Goal: Transaction & Acquisition: Purchase product/service

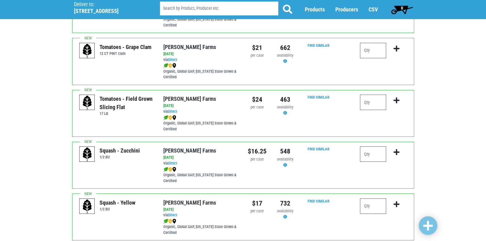
scroll to position [463, 0]
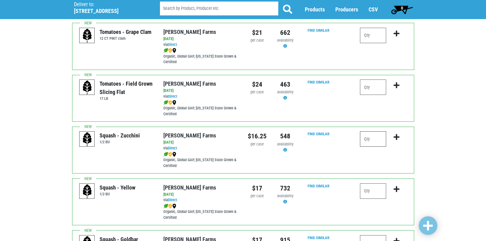
click at [362, 140] on input "number" at bounding box center [373, 138] width 26 height 15
type input "2"
click at [398, 138] on icon "submit" at bounding box center [397, 137] width 6 height 7
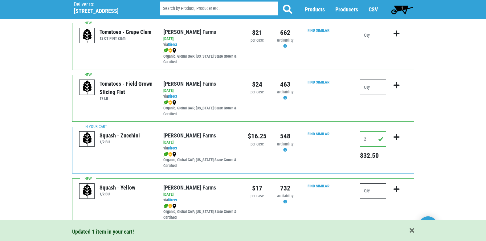
click at [374, 192] on input "number" at bounding box center [373, 191] width 26 height 15
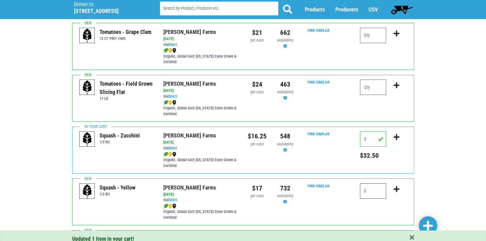
type input "2"
click at [398, 189] on icon "submit" at bounding box center [397, 189] width 6 height 7
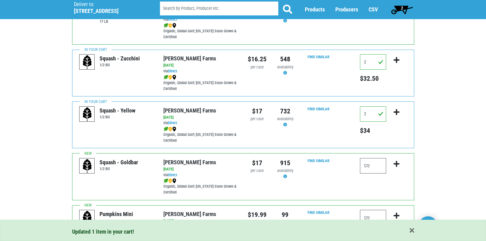
scroll to position [555, 0]
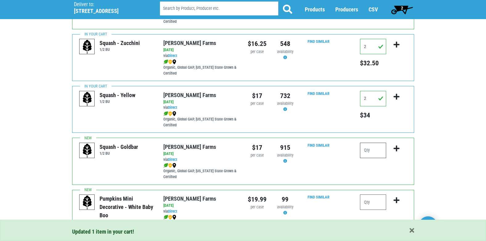
click at [363, 154] on input "number" at bounding box center [373, 150] width 26 height 15
type input "1"
click at [395, 147] on icon "submit" at bounding box center [397, 148] width 6 height 7
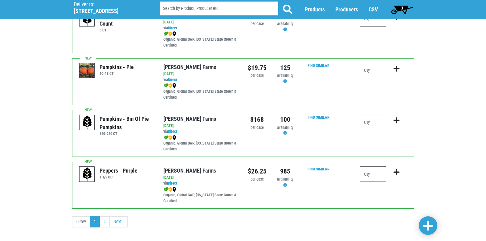
scroll to position [901, 0]
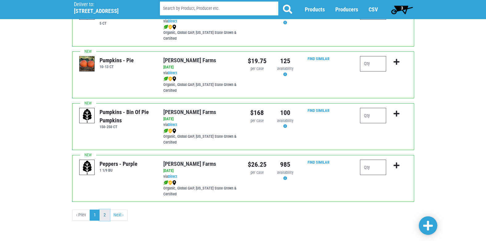
click at [103, 217] on link "2" at bounding box center [105, 215] width 10 height 11
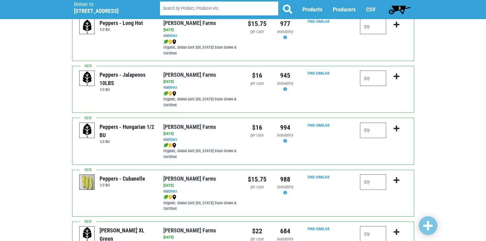
scroll to position [123, 0]
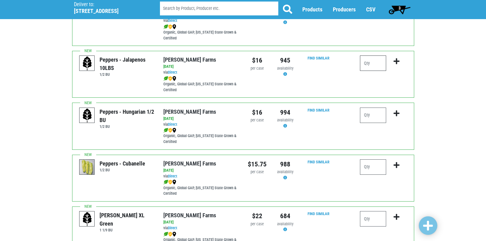
click at [362, 64] on input "number" at bounding box center [373, 63] width 26 height 15
type input "1"
click at [398, 62] on icon "submit" at bounding box center [397, 61] width 6 height 7
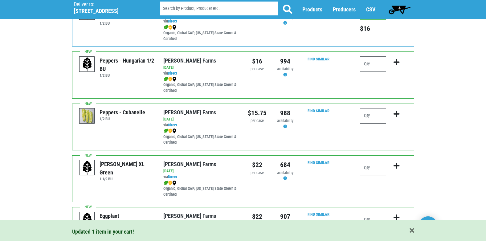
scroll to position [185, 0]
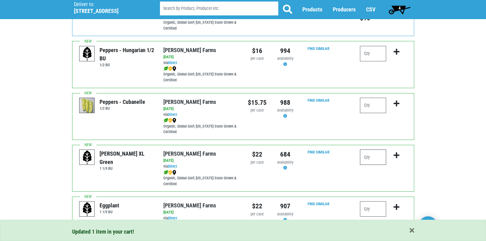
click at [369, 159] on input "number" at bounding box center [373, 157] width 26 height 15
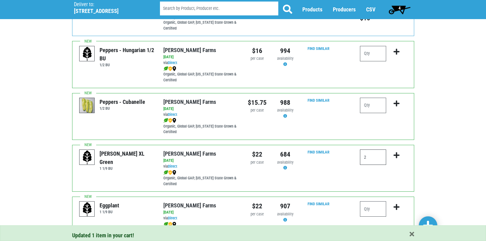
type input "2"
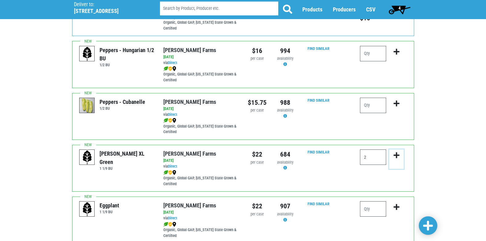
click at [396, 155] on icon "submit" at bounding box center [397, 155] width 6 height 7
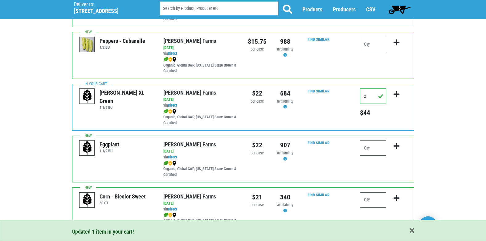
scroll to position [247, 0]
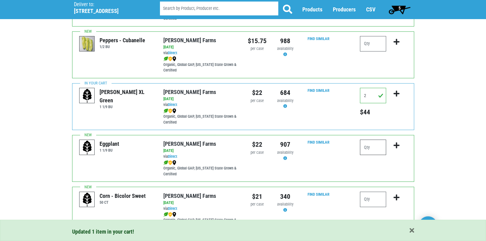
click at [372, 152] on input "number" at bounding box center [373, 147] width 26 height 15
type input "1"
click at [398, 145] on icon "submit" at bounding box center [397, 145] width 6 height 7
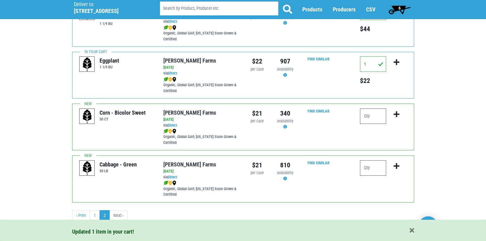
scroll to position [331, 0]
click at [368, 166] on input "number" at bounding box center [373, 167] width 26 height 15
type input "2"
click at [398, 165] on icon "submit" at bounding box center [397, 165] width 6 height 7
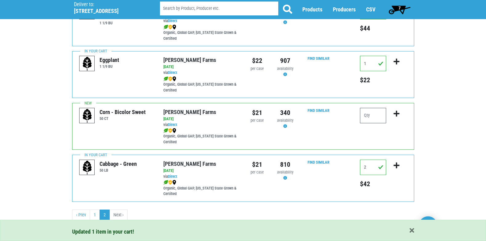
click at [119, 216] on li "Next ›" at bounding box center [119, 215] width 18 height 11
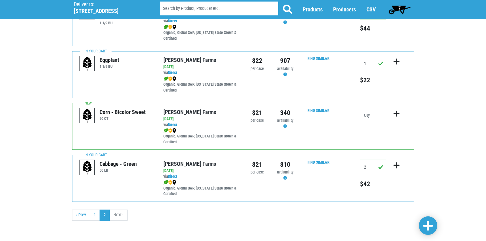
click at [404, 6] on span "7" at bounding box center [399, 9] width 27 height 12
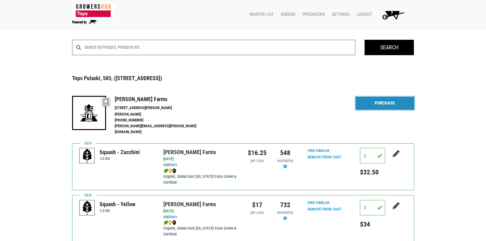
click at [388, 106] on link "Purchase" at bounding box center [385, 103] width 59 height 13
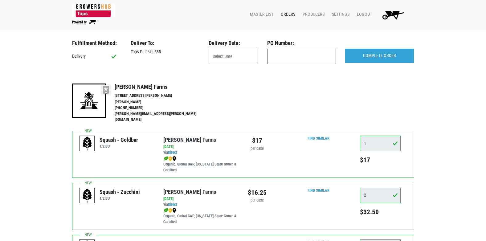
click at [231, 57] on input "text" at bounding box center [233, 56] width 49 height 15
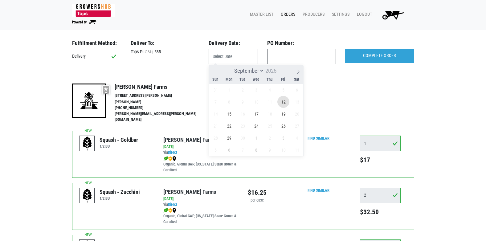
click at [287, 101] on span "12" at bounding box center [284, 102] width 12 height 12
type input "[DATE]"
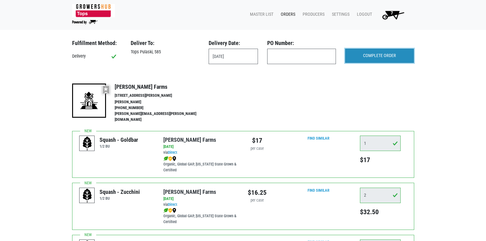
click at [365, 52] on input "COMPLETE ORDER" at bounding box center [379, 56] width 69 height 14
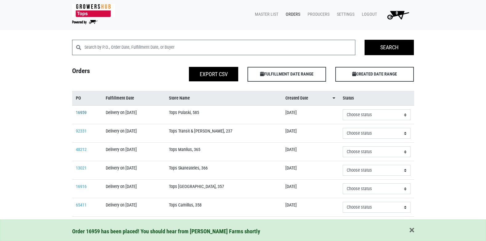
click at [85, 112] on link "16959" at bounding box center [81, 112] width 11 height 5
